Goal: Check status: Check status

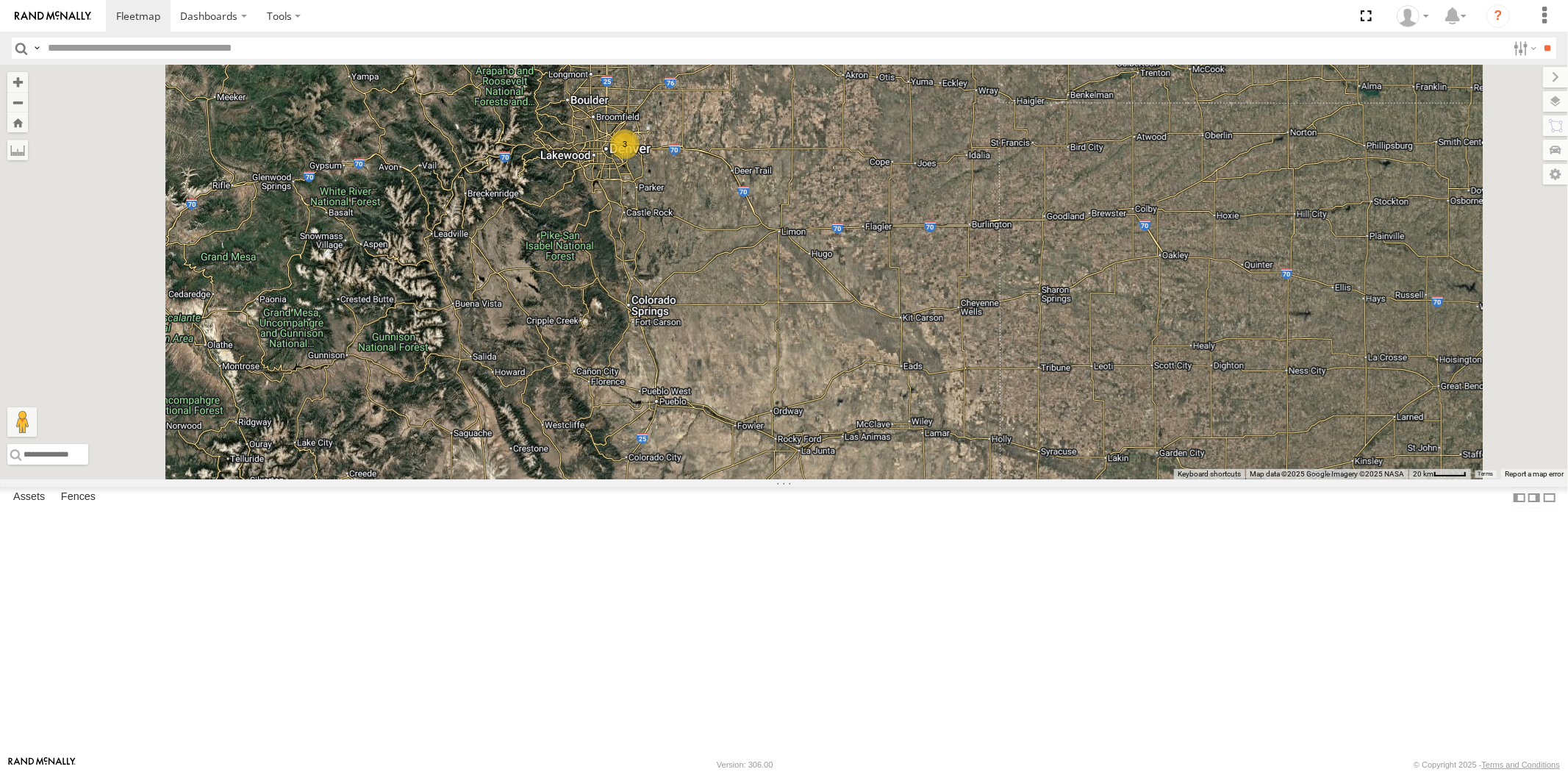
drag, startPoint x: 828, startPoint y: 316, endPoint x: 847, endPoint y: 397, distance: 83.2
click at [847, 397] on div "23207xx [CREDIT_CARD_NUMBER]" at bounding box center [784, 272] width 1568 height 415
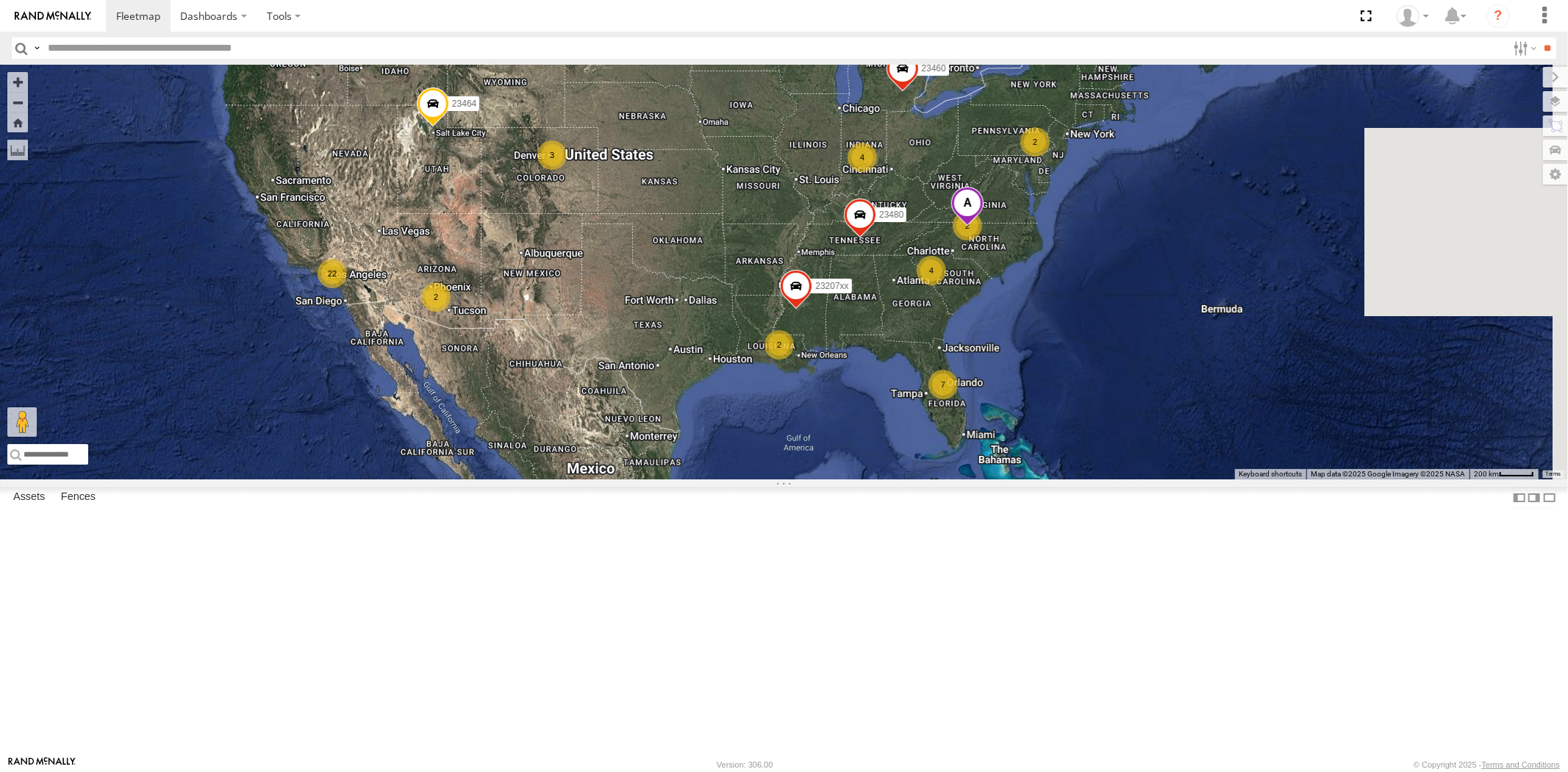
drag, startPoint x: 892, startPoint y: 495, endPoint x: 747, endPoint y: 401, distance: 172.8
click at [747, 401] on div "7 22 4 2 4 23207xx 2 2 23464 2 23460 23480 2 3" at bounding box center [784, 272] width 1568 height 415
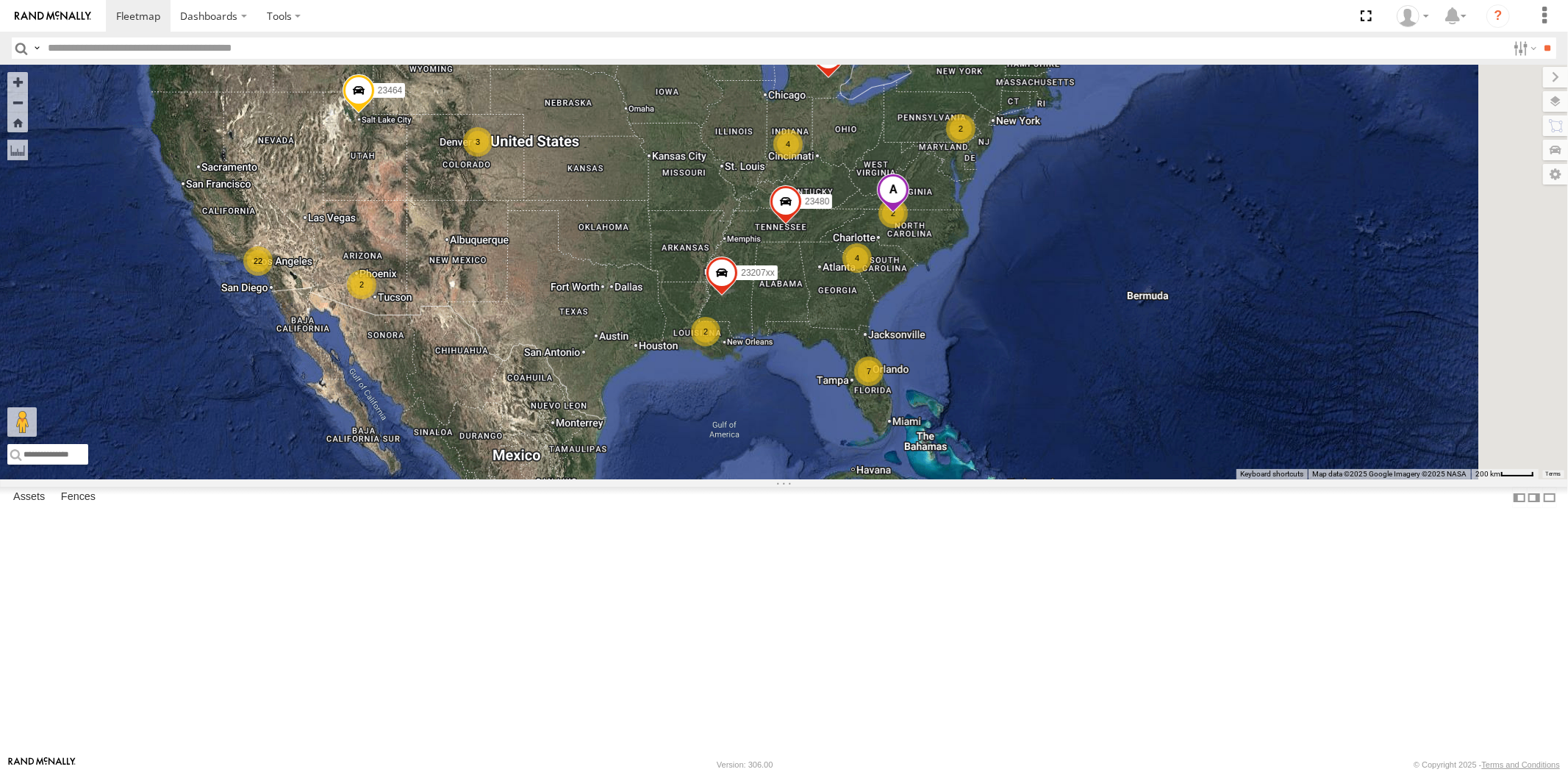
drag, startPoint x: 821, startPoint y: 434, endPoint x: 750, endPoint y: 439, distance: 71.2
click at [751, 439] on div "7 22 4 2 4 23207xx 2 2 23464 2 23460 23480 2 3" at bounding box center [784, 272] width 1568 height 415
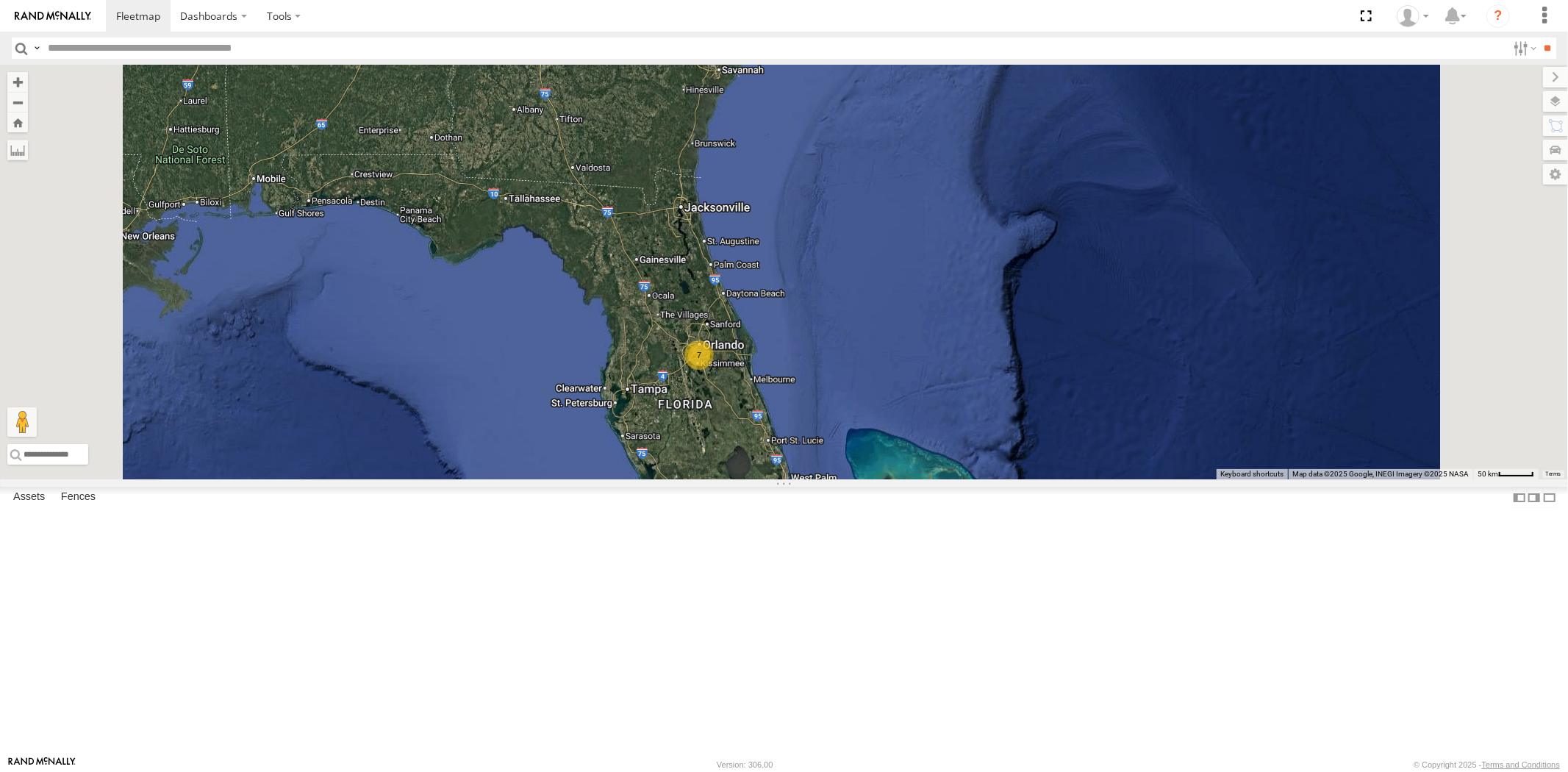
drag, startPoint x: 868, startPoint y: 466, endPoint x: 895, endPoint y: 497, distance: 41.1
click at [895, 479] on div "23207xx 23464 23460 23480 7" at bounding box center [784, 272] width 1568 height 415
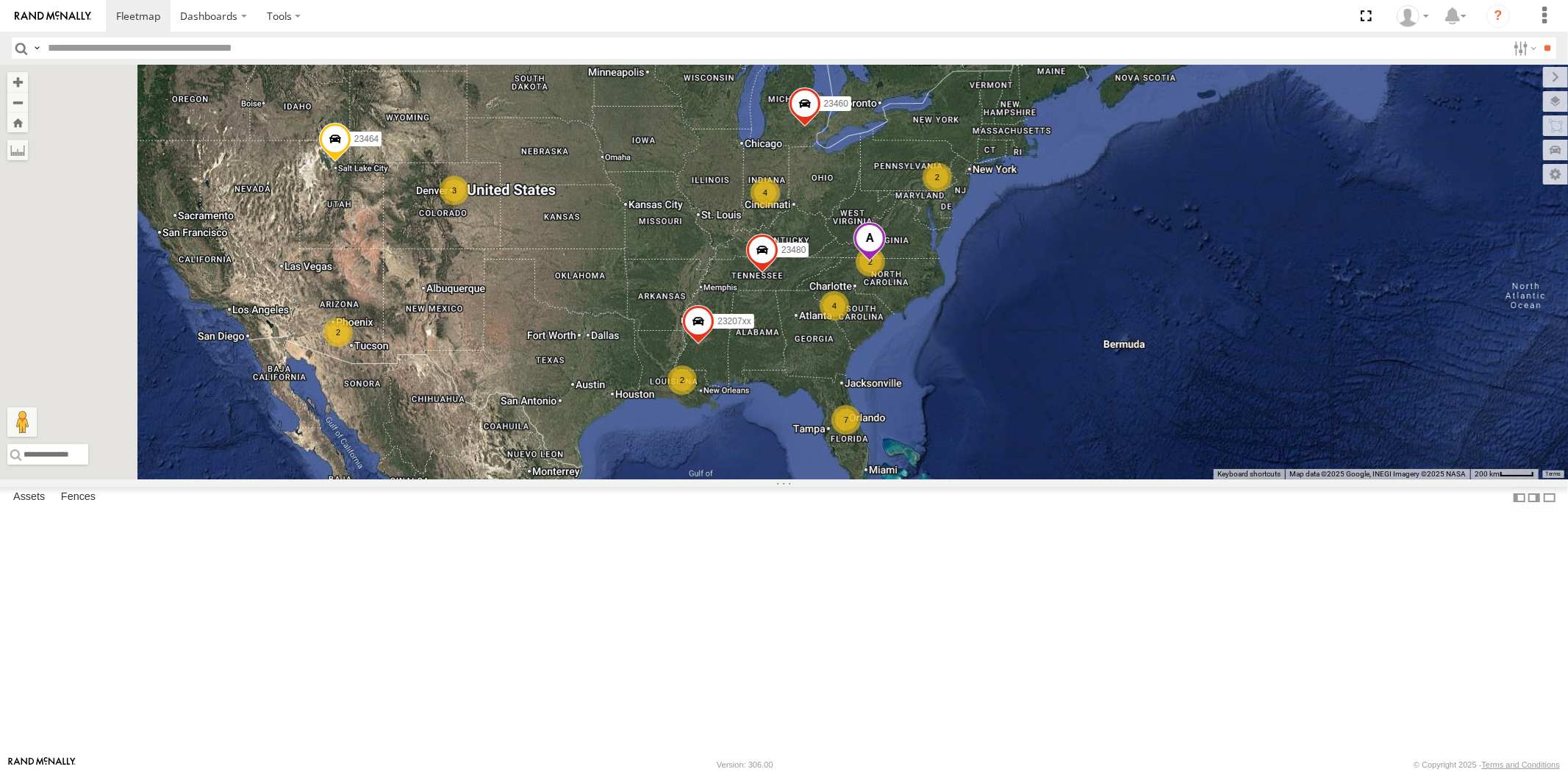
drag, startPoint x: 857, startPoint y: 447, endPoint x: 982, endPoint y: 468, distance: 126.8
click at [982, 468] on div "23207xx 23464 23460 23480 7 4 2 4 2 2 2 3" at bounding box center [784, 272] width 1568 height 415
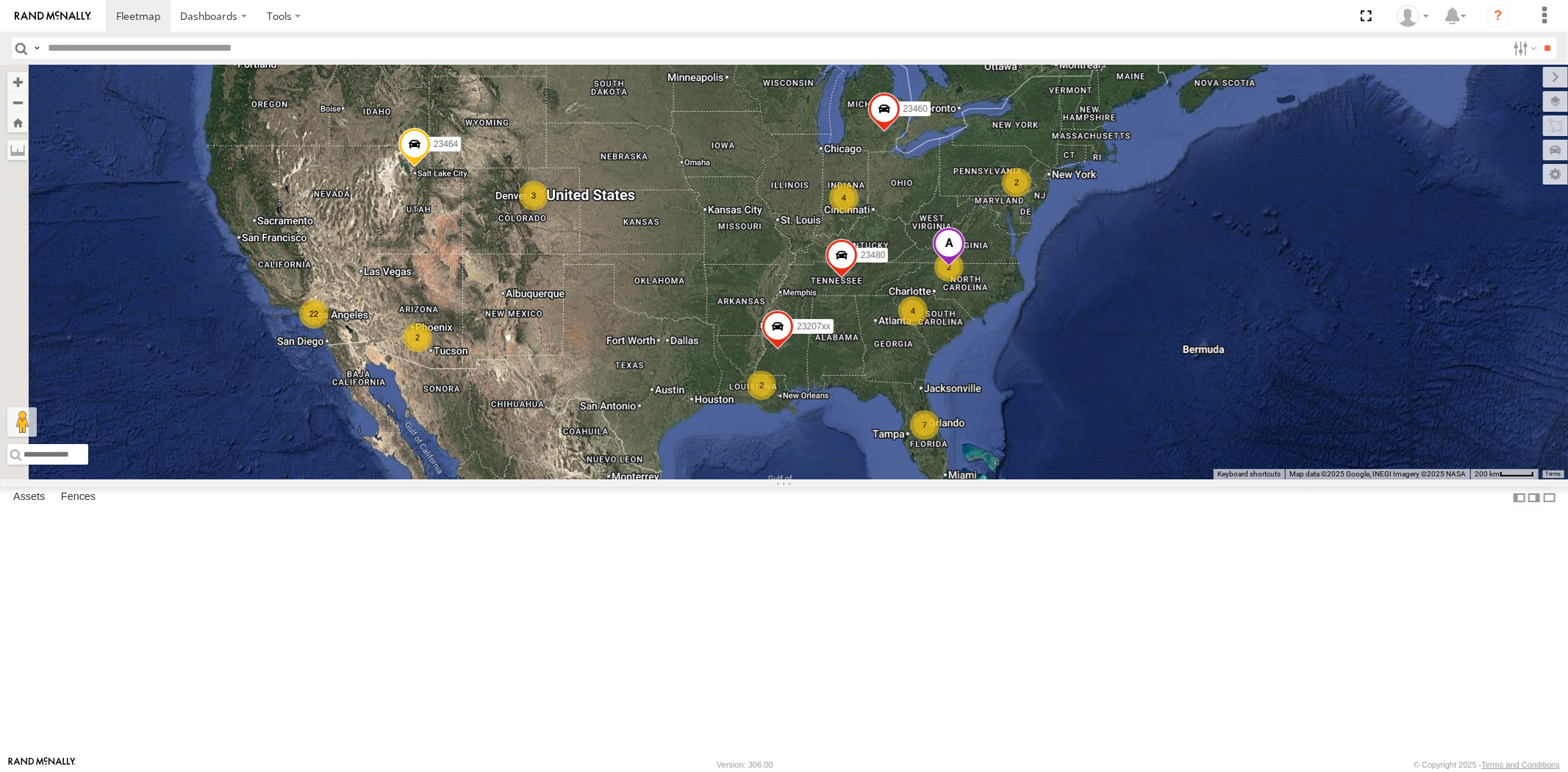
click at [107, 47] on input "text" at bounding box center [774, 48] width 1465 height 21
type input "*****"
click at [1539, 38] on input "**" at bounding box center [1547, 48] width 17 height 21
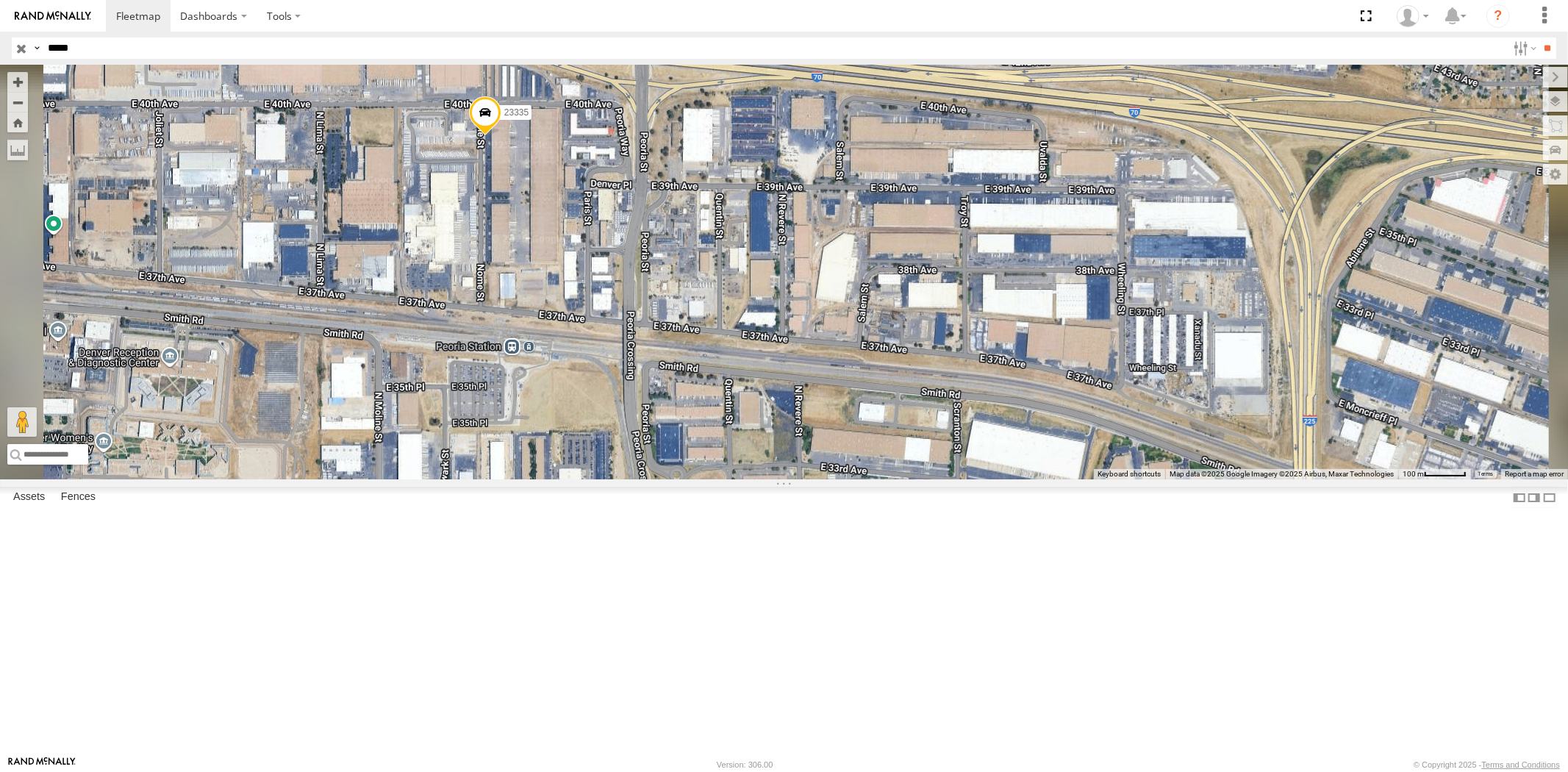
drag, startPoint x: 702, startPoint y: 311, endPoint x: 834, endPoint y: 375, distance: 146.7
click at [837, 390] on div "23335 NEW 23335" at bounding box center [784, 272] width 1568 height 415
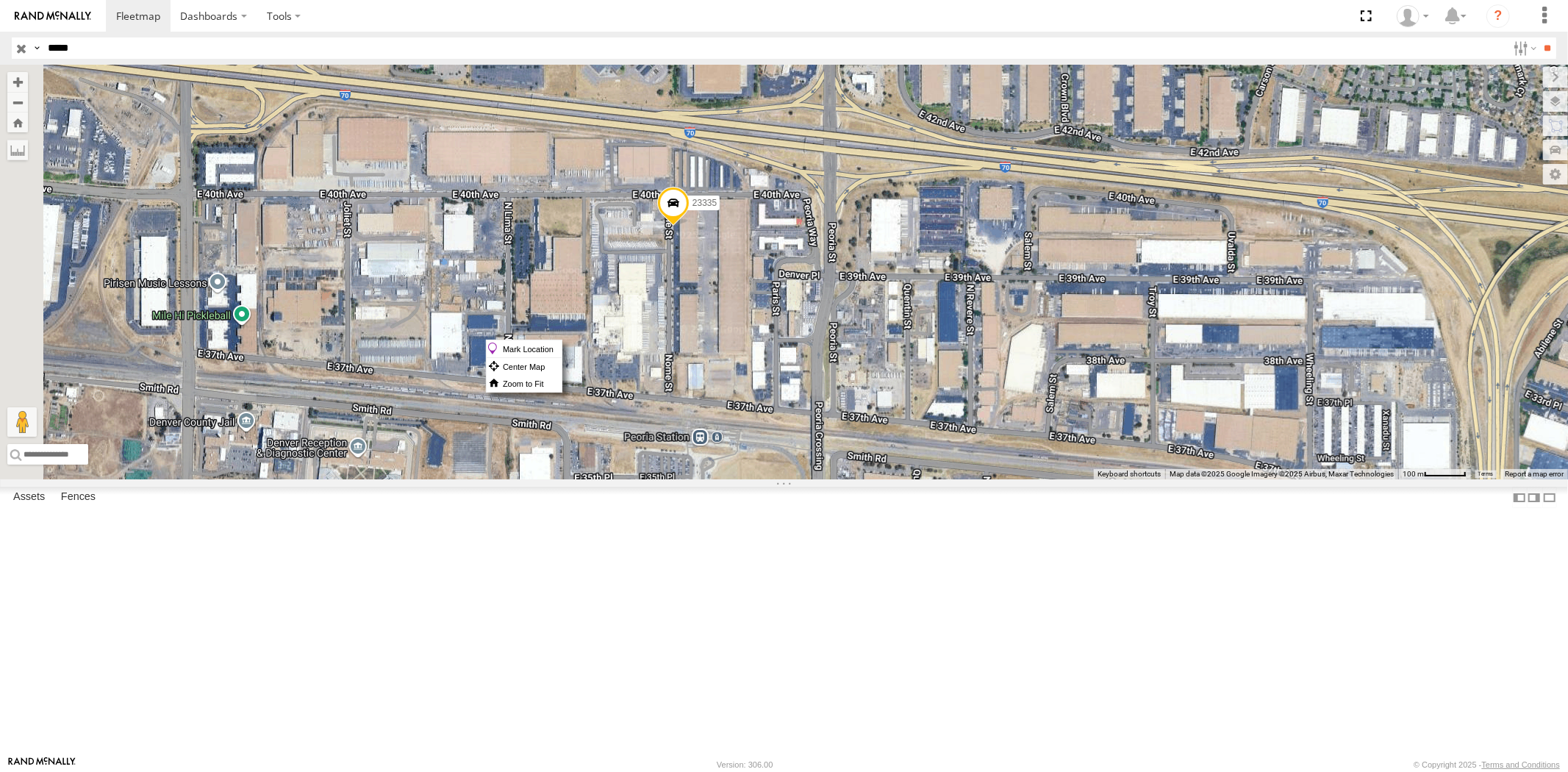
drag, startPoint x: 853, startPoint y: 340, endPoint x: 833, endPoint y: 421, distance: 83.4
click at [833, 421] on div "23335 NEW 23335" at bounding box center [784, 272] width 1568 height 415
drag, startPoint x: 857, startPoint y: 374, endPoint x: 836, endPoint y: 375, distance: 21.0
click at [836, 375] on div "23335 NEW 23335" at bounding box center [784, 272] width 1568 height 415
drag, startPoint x: 865, startPoint y: 375, endPoint x: 846, endPoint y: 375, distance: 19.0
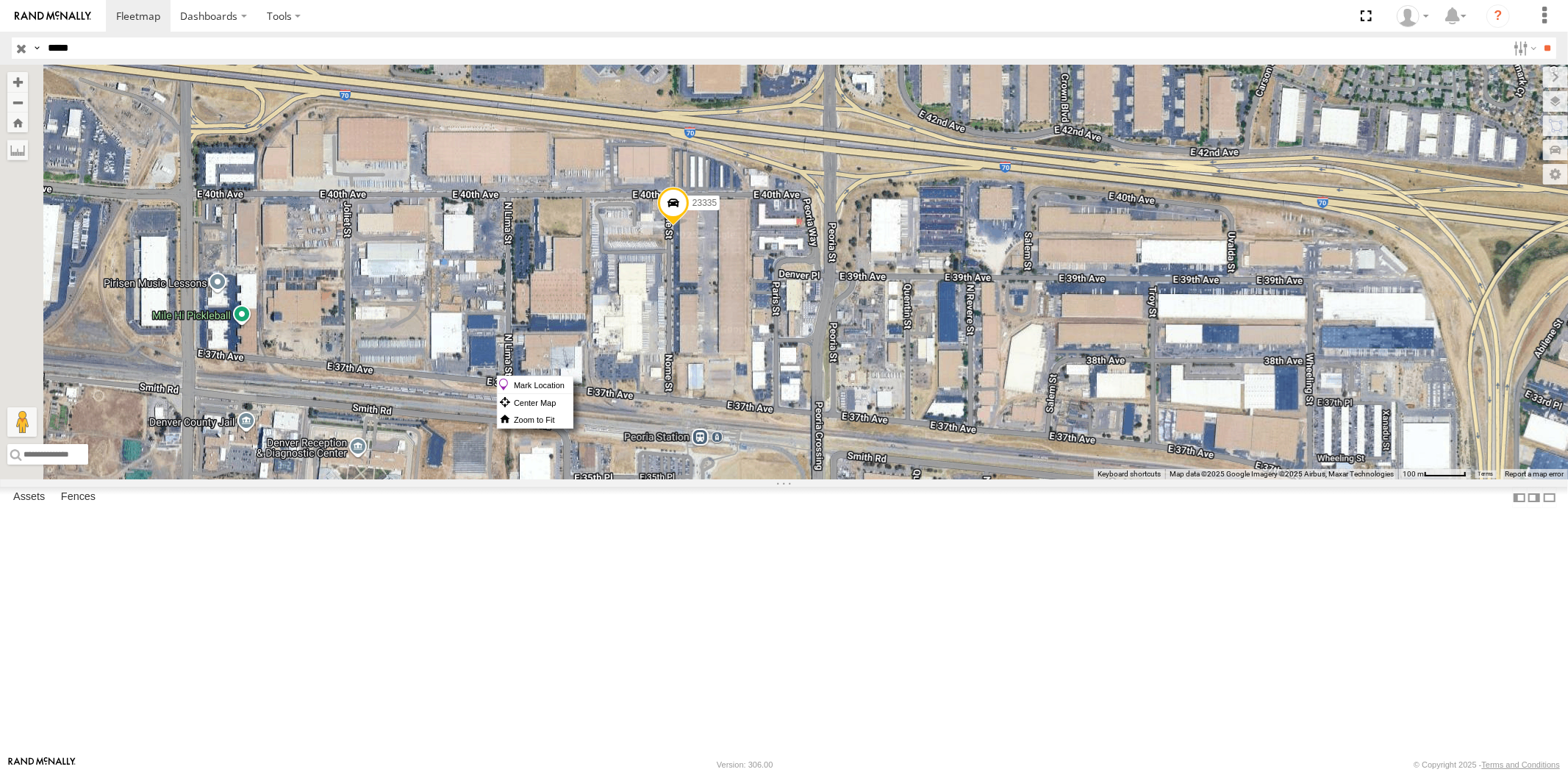
click at [846, 375] on div "23335 NEW 23335" at bounding box center [784, 272] width 1568 height 415
click at [688, 226] on span at bounding box center [672, 206] width 32 height 39
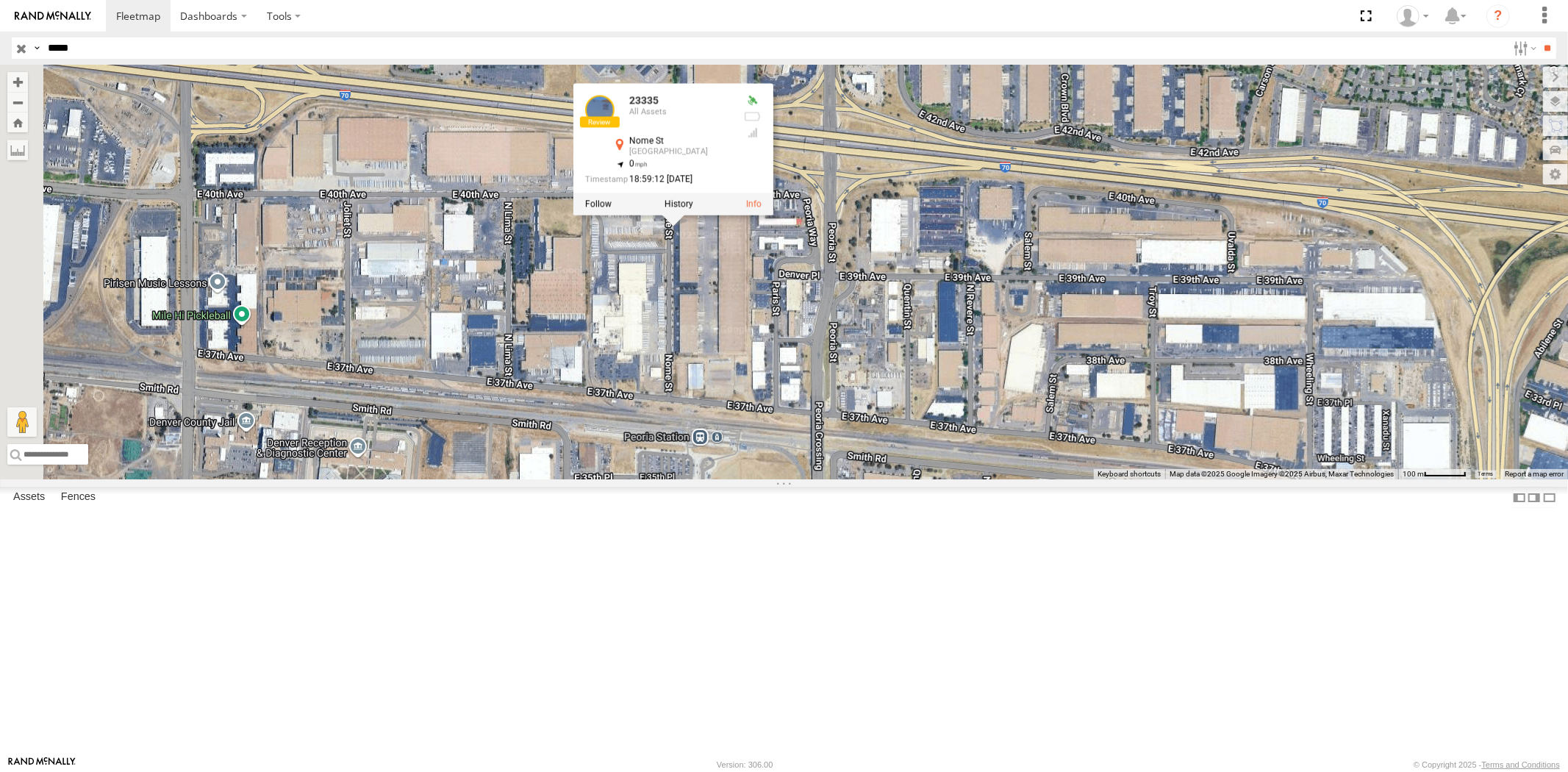
click at [880, 388] on div "23335 NEW 23335 23335 All Assets [GEOGRAPHIC_DATA] 39.7722 , -104.85161 0 18:59…" at bounding box center [784, 272] width 1568 height 415
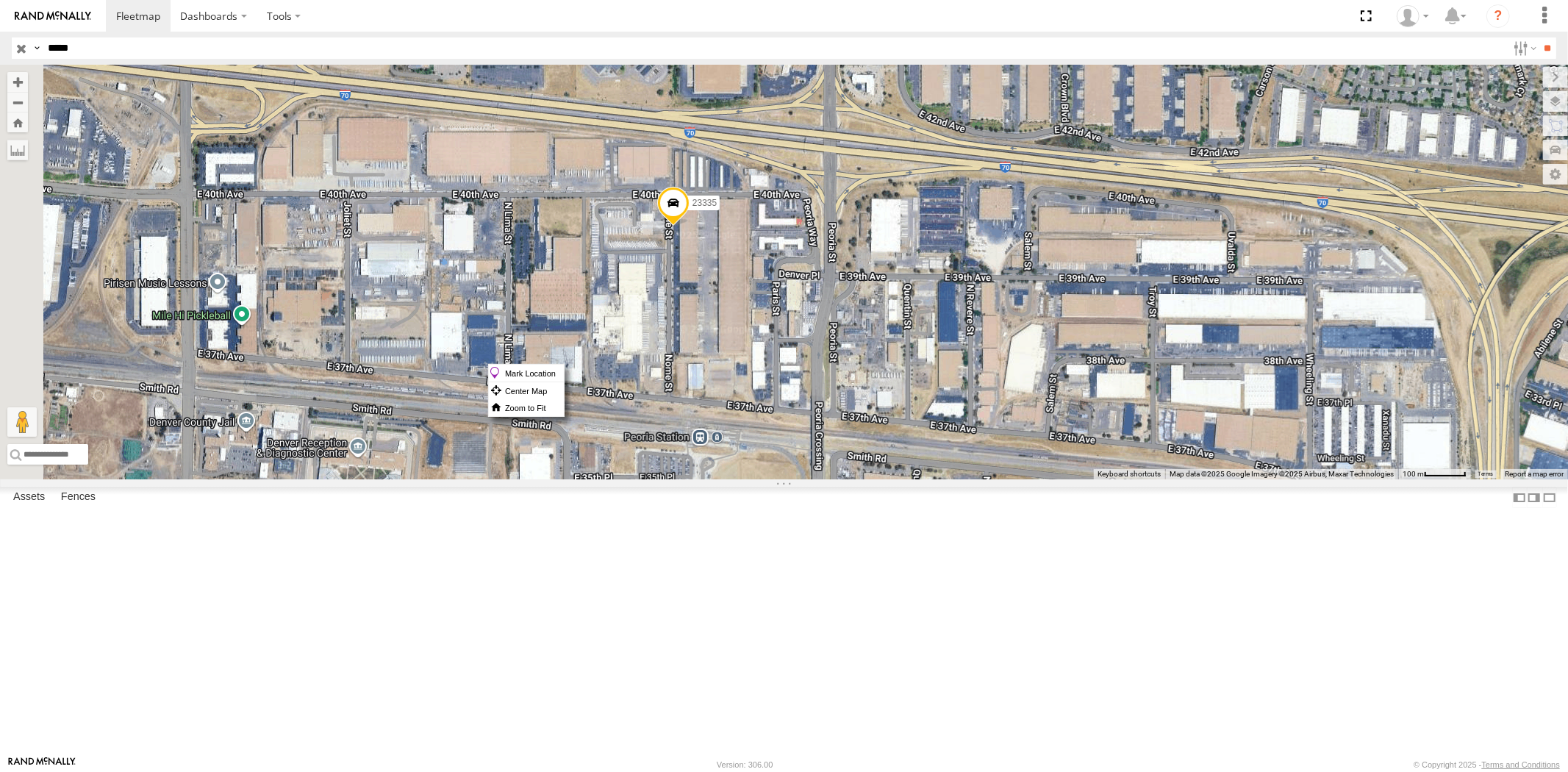
drag, startPoint x: 856, startPoint y: 364, endPoint x: 832, endPoint y: 391, distance: 36.1
click at [832, 391] on div "23335 NEW 23335" at bounding box center [784, 272] width 1568 height 415
click at [688, 226] on span at bounding box center [672, 206] width 32 height 39
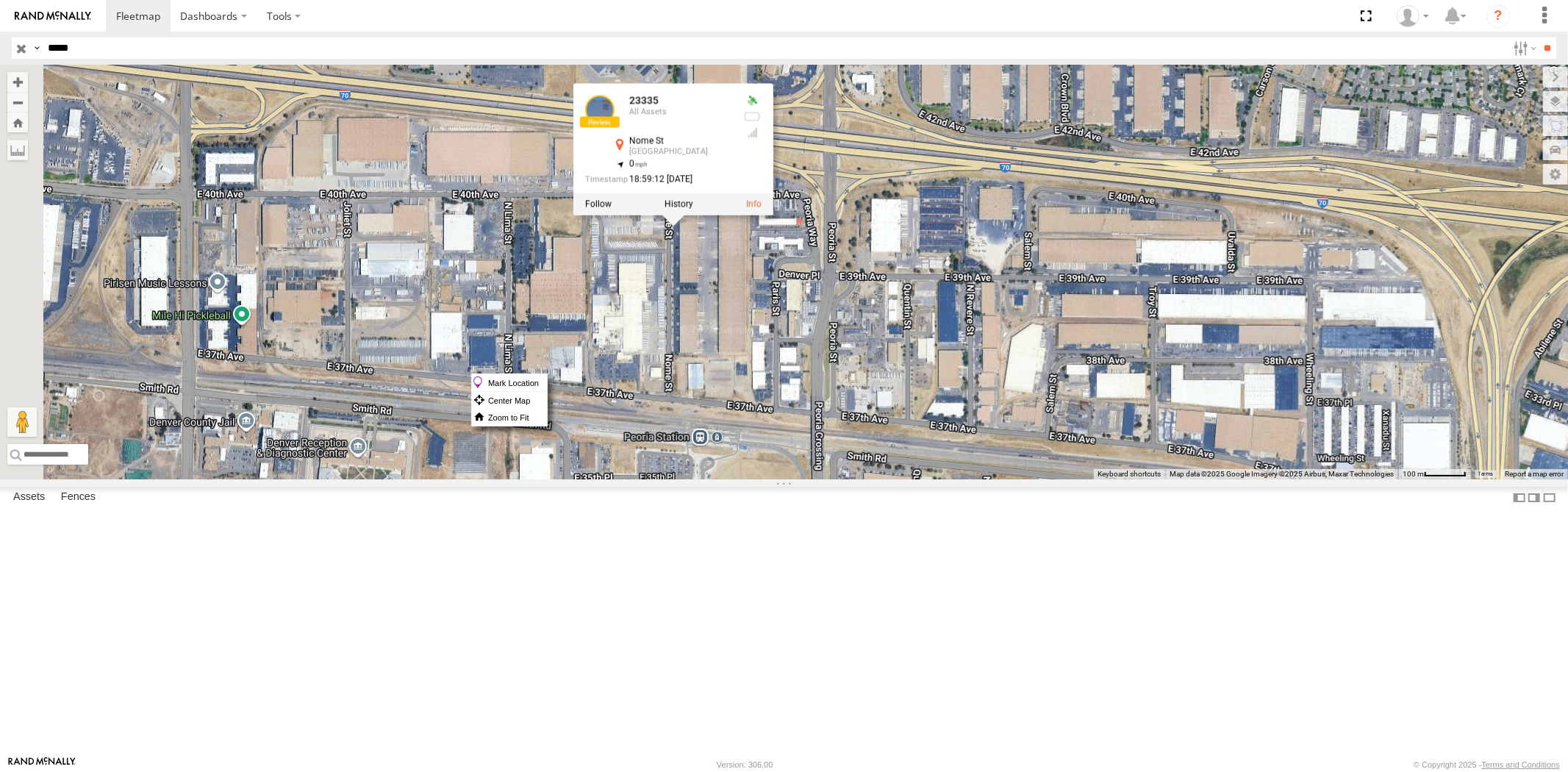
drag, startPoint x: 838, startPoint y: 374, endPoint x: 784, endPoint y: 443, distance: 87.6
click at [784, 443] on div "23335 NEW 23335 23335 All Assets [GEOGRAPHIC_DATA] 39.7722 , -104.85161 0 18:59…" at bounding box center [784, 272] width 1568 height 415
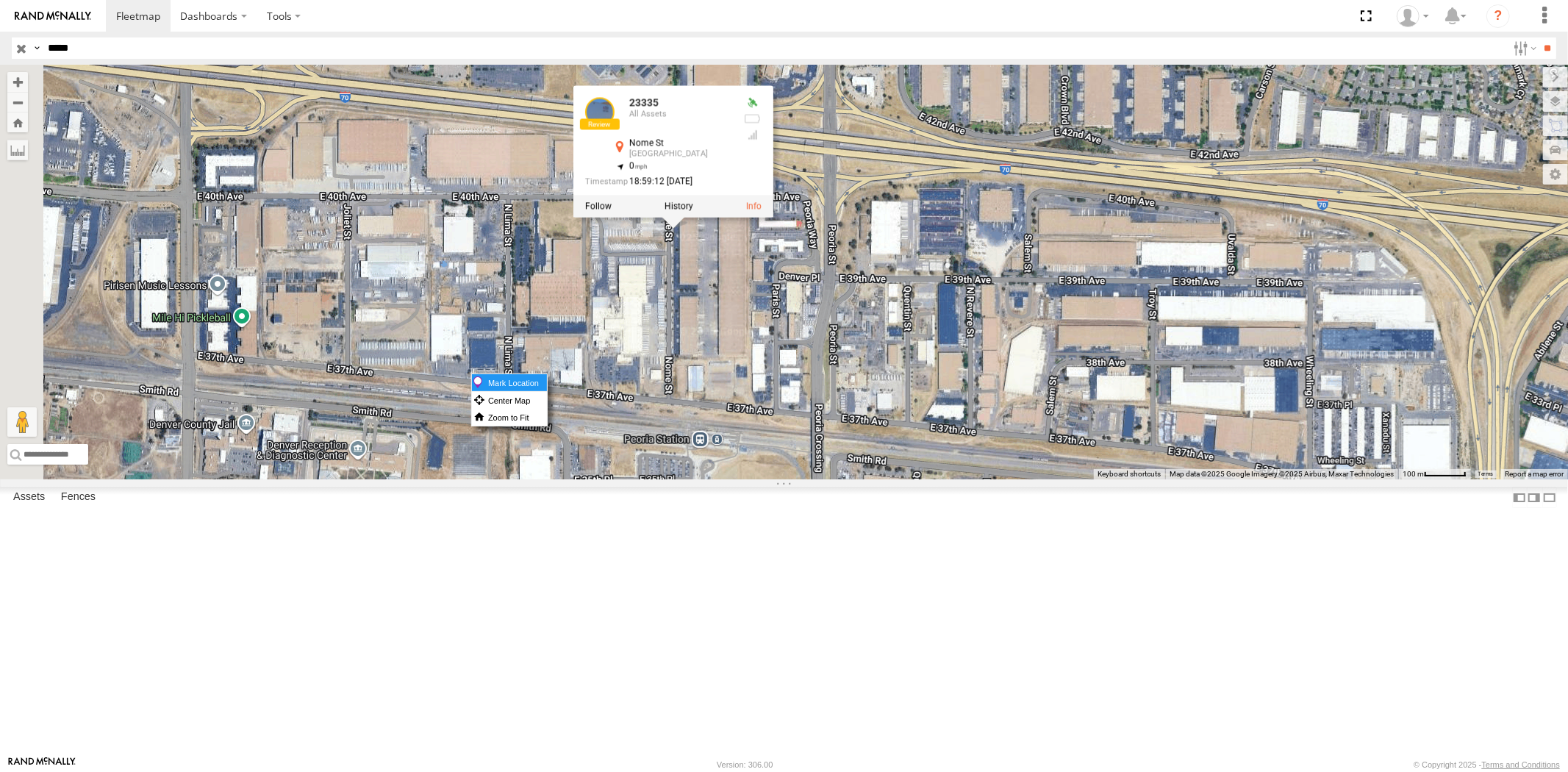
click at [547, 383] on label "Mark Location" at bounding box center [509, 382] width 75 height 17
click at [873, 384] on div "23335 NEW 23335 23335 All Assets [GEOGRAPHIC_DATA] 39.7722 , -104.85161 0 18:59…" at bounding box center [784, 272] width 1568 height 415
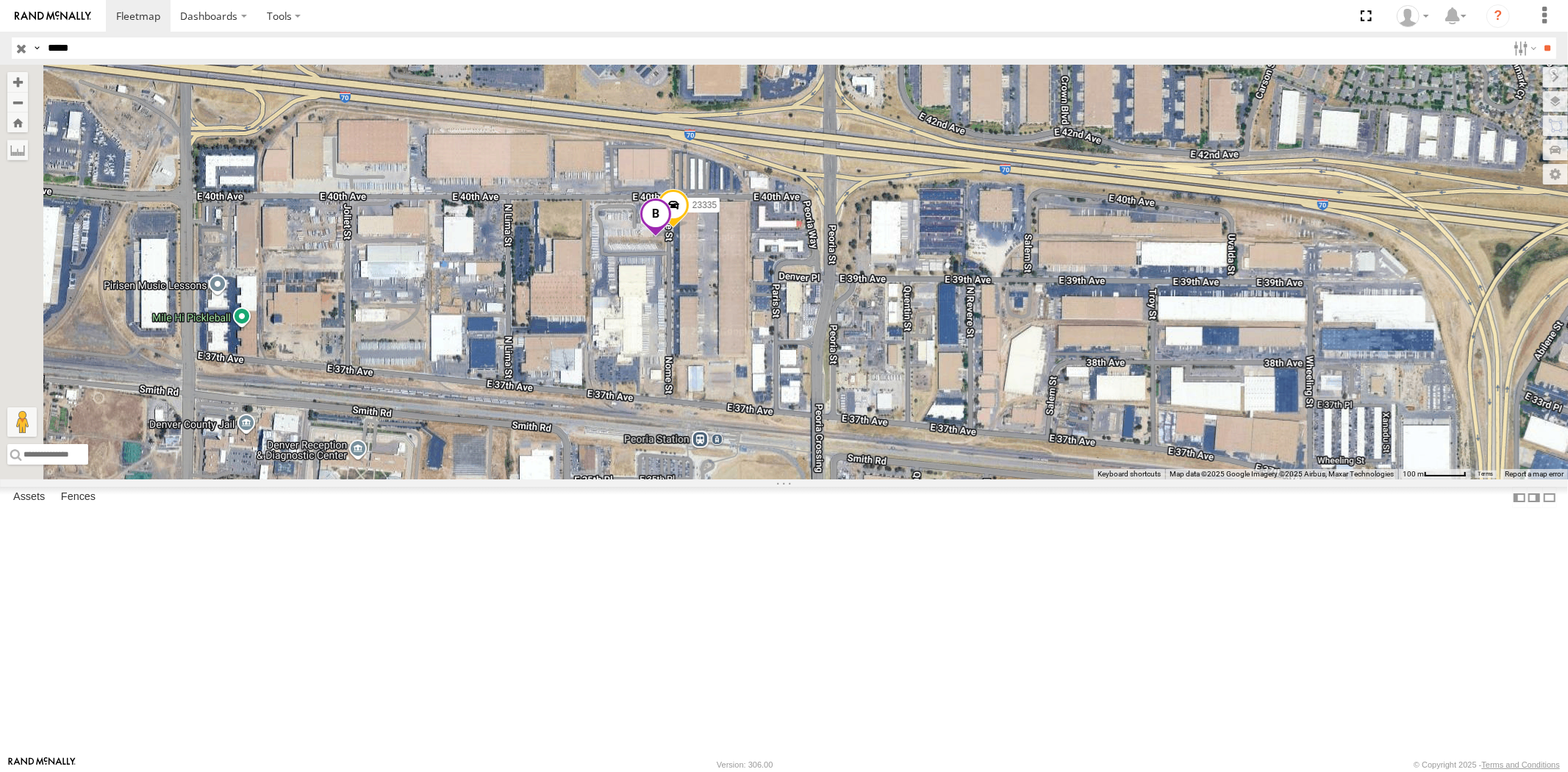
click at [671, 238] on span at bounding box center [654, 217] width 32 height 39
